Goal: Information Seeking & Learning: Learn about a topic

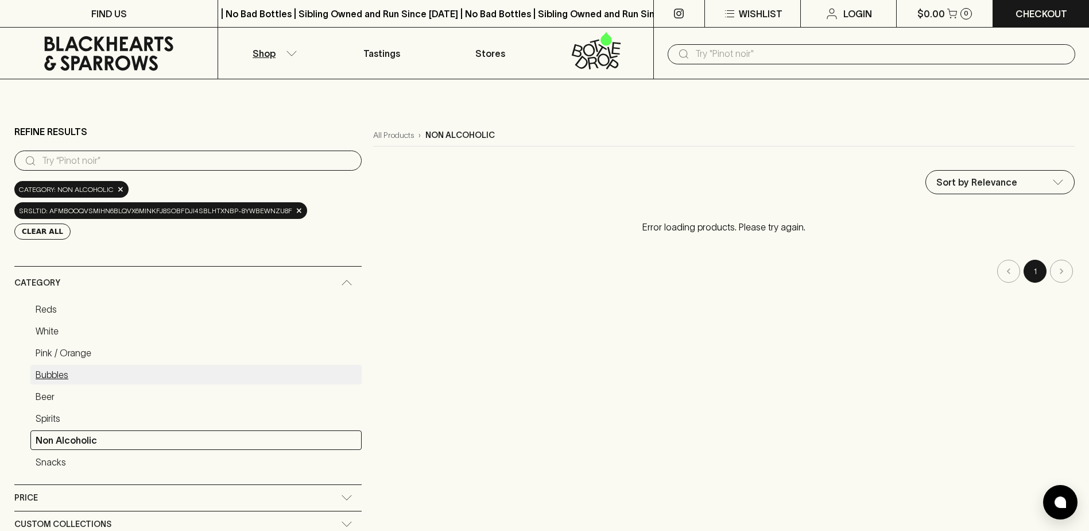
click at [59, 377] on link "Bubbles" at bounding box center [195, 375] width 331 height 20
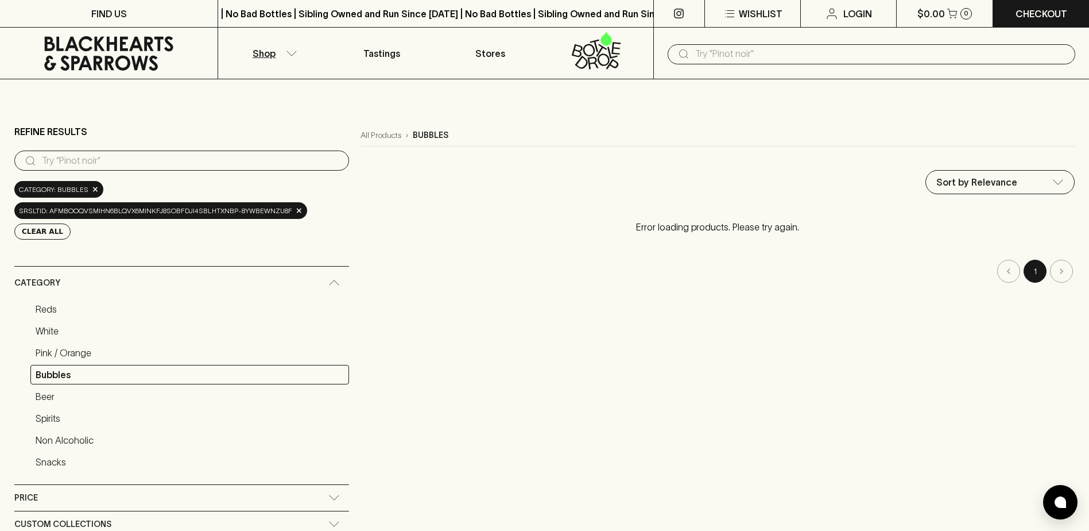
click at [270, 55] on p "Shop" at bounding box center [264, 54] width 23 height 14
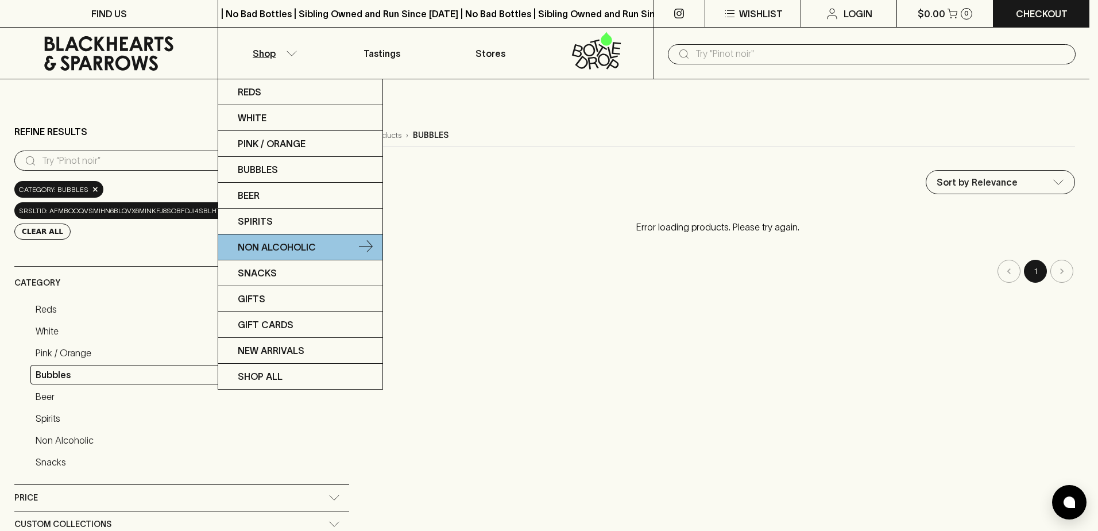
click at [291, 241] on p "Non Alcoholic" at bounding box center [277, 247] width 78 height 14
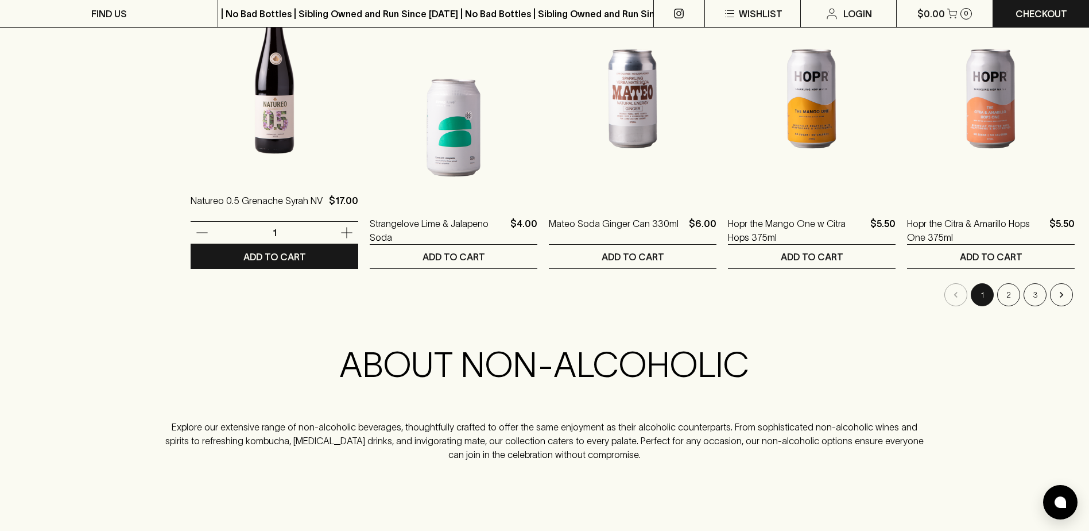
scroll to position [1148, 0]
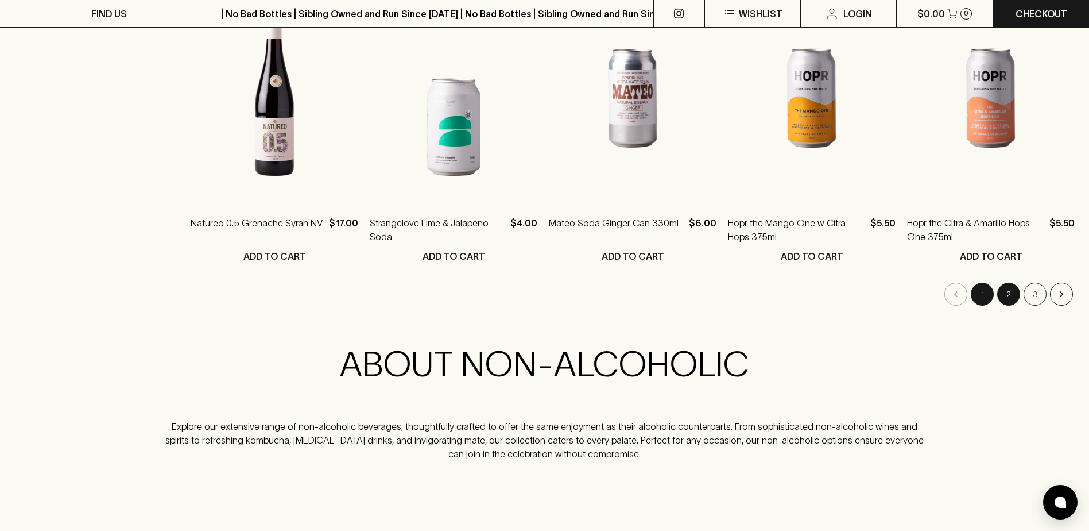
click at [1009, 296] on button "2" at bounding box center [1008, 293] width 23 height 23
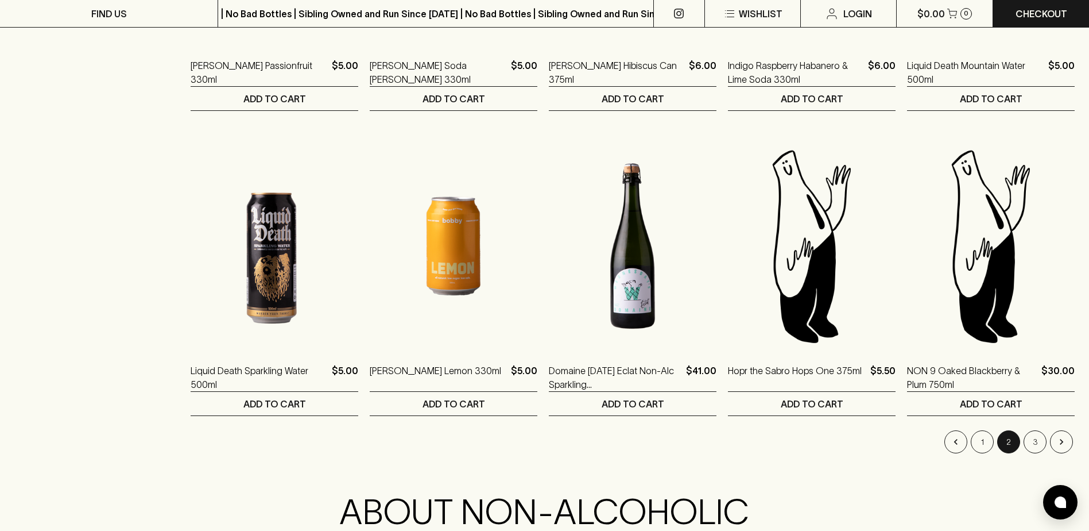
scroll to position [1091, 0]
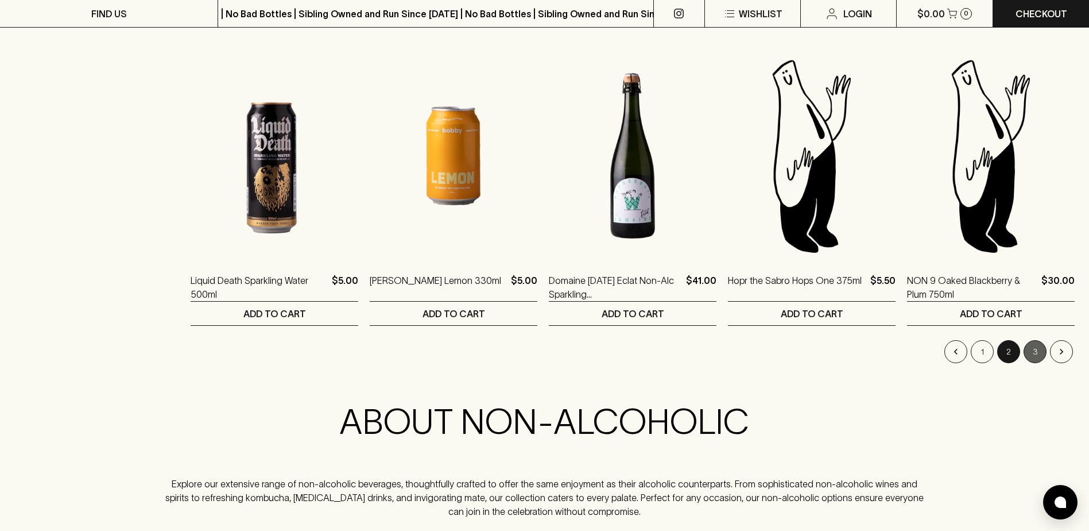
click at [1036, 350] on button "3" at bounding box center [1035, 351] width 23 height 23
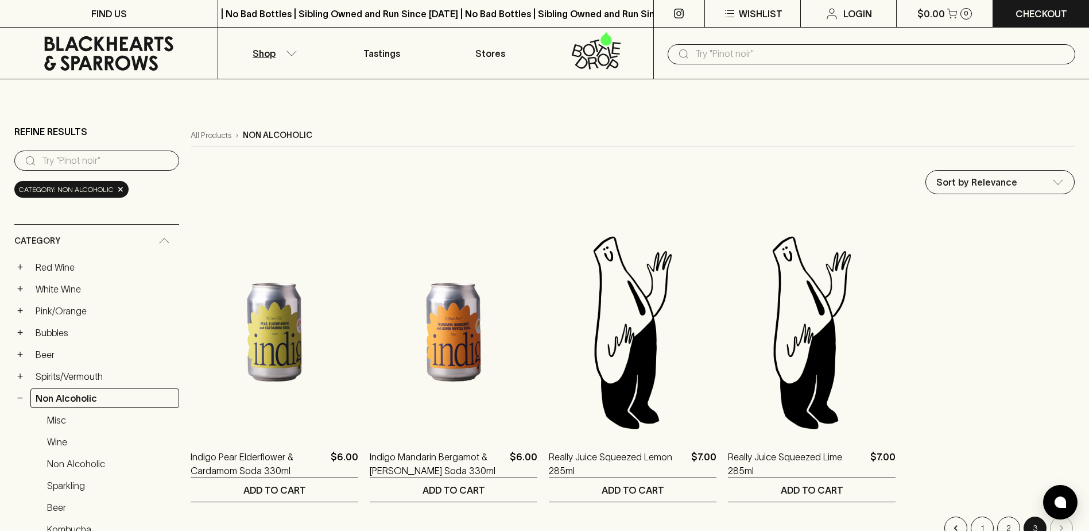
scroll to position [230, 0]
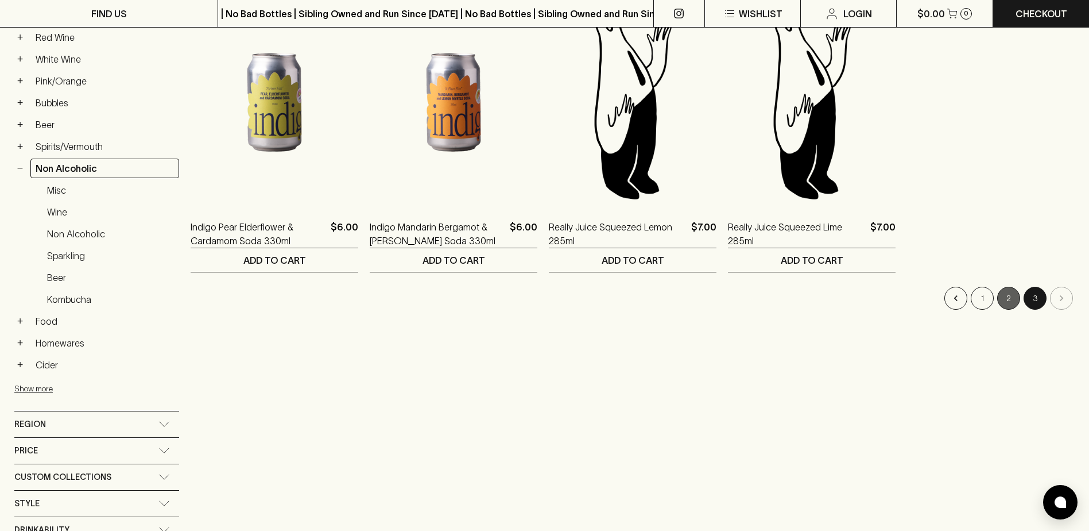
click at [1004, 301] on button "2" at bounding box center [1008, 298] width 23 height 23
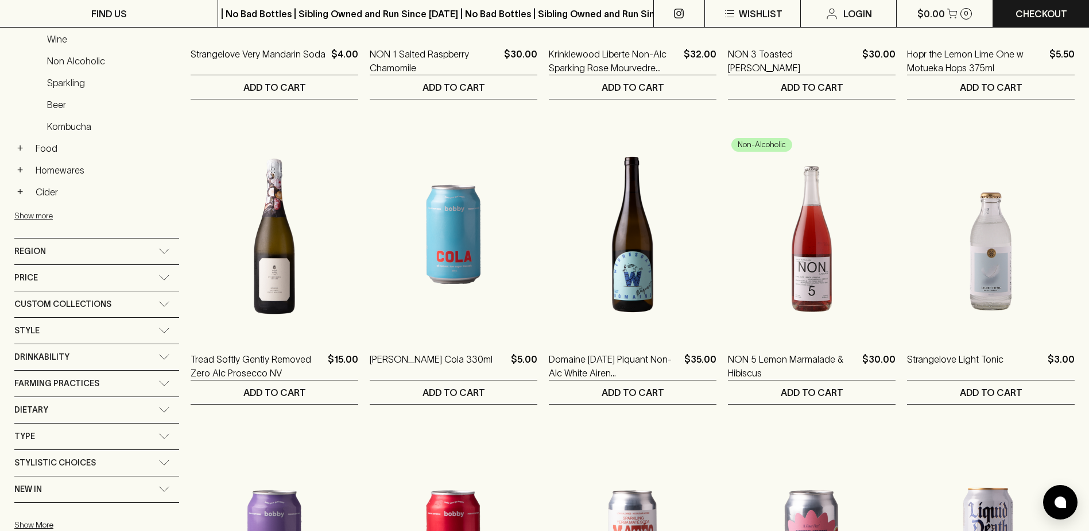
scroll to position [402, 0]
